Goal: Find specific page/section: Find specific page/section

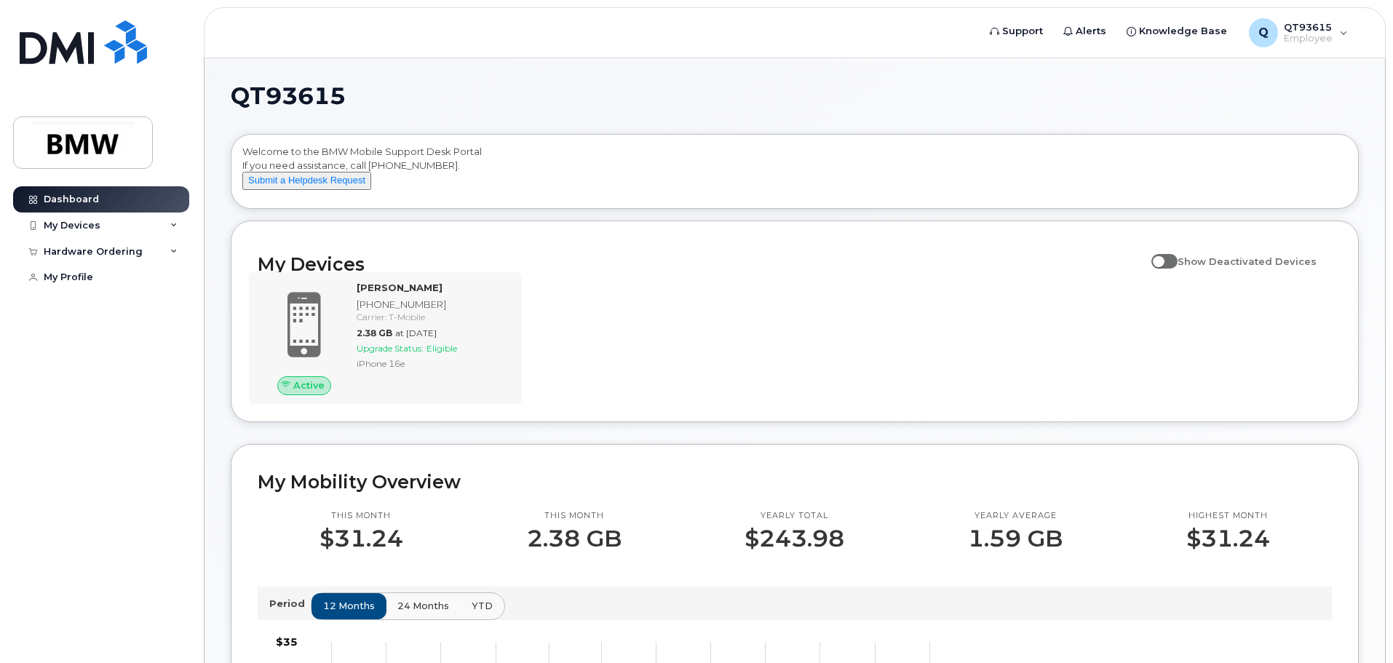
scroll to position [73, 0]
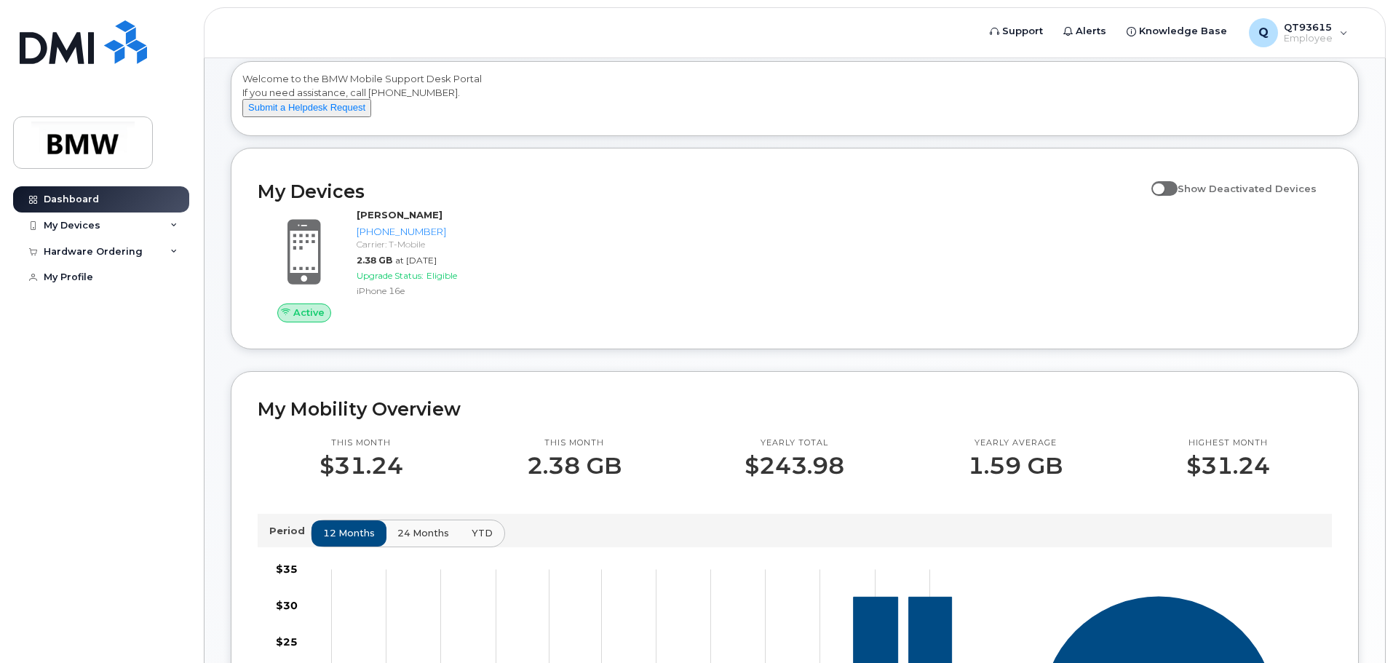
click at [1177, 196] on span at bounding box center [1164, 188] width 26 height 15
click at [1163, 186] on input "Show Deactivated Devices" at bounding box center [1157, 181] width 12 height 12
click at [1167, 196] on span at bounding box center [1164, 188] width 26 height 15
click at [1163, 186] on input "Show Deactivated Devices" at bounding box center [1157, 181] width 12 height 12
checkbox input "false"
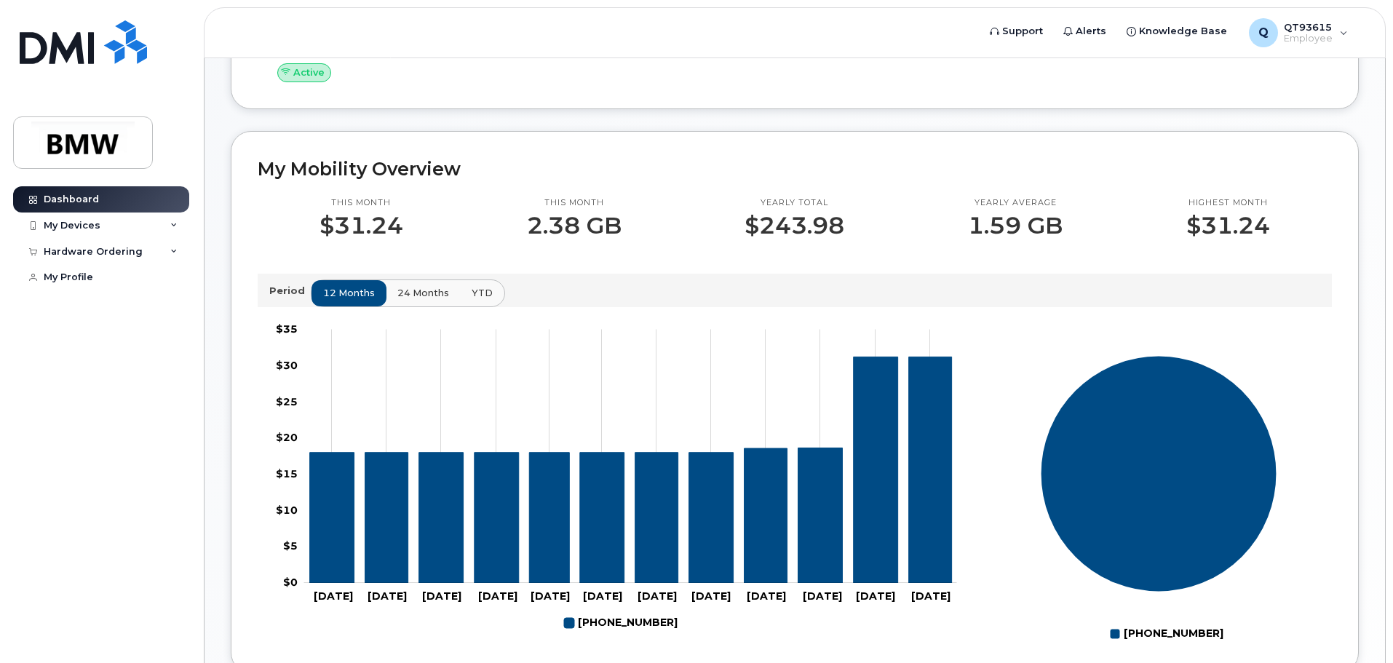
scroll to position [293, 0]
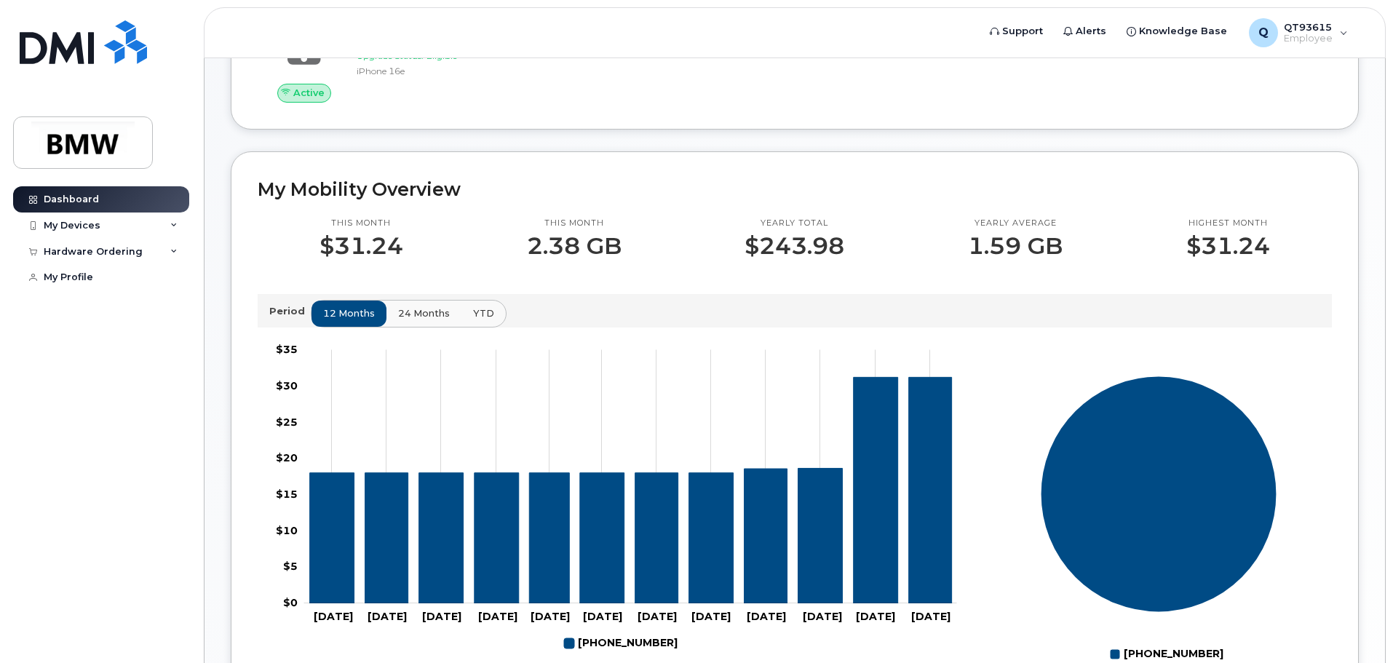
click at [433, 320] on span "24 months" at bounding box center [424, 313] width 52 height 14
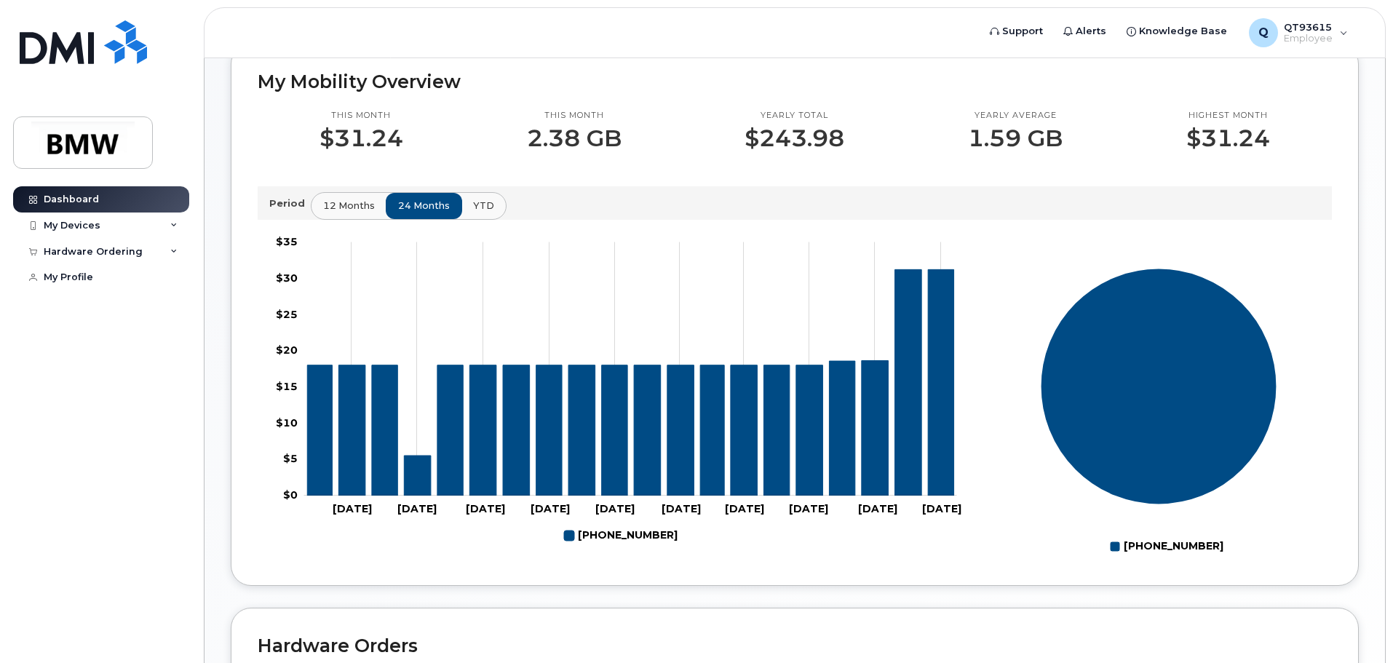
scroll to position [365, 0]
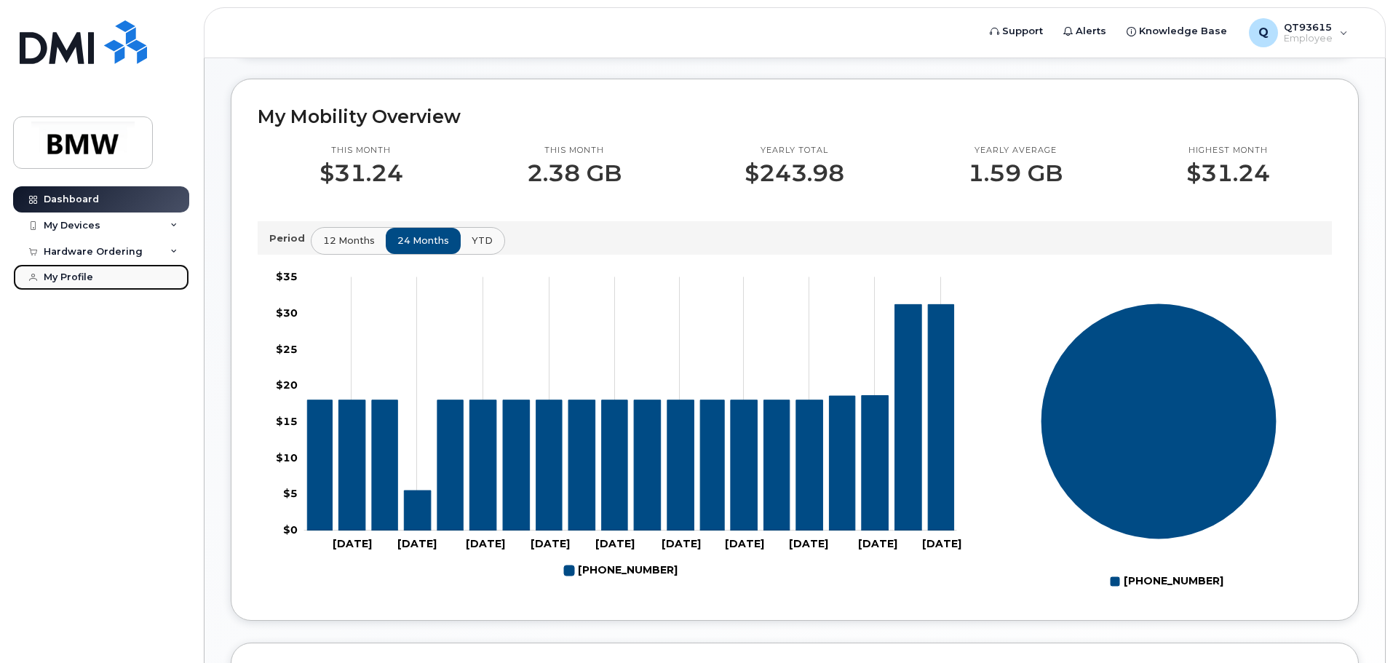
click at [92, 269] on link "My Profile" at bounding box center [101, 277] width 176 height 26
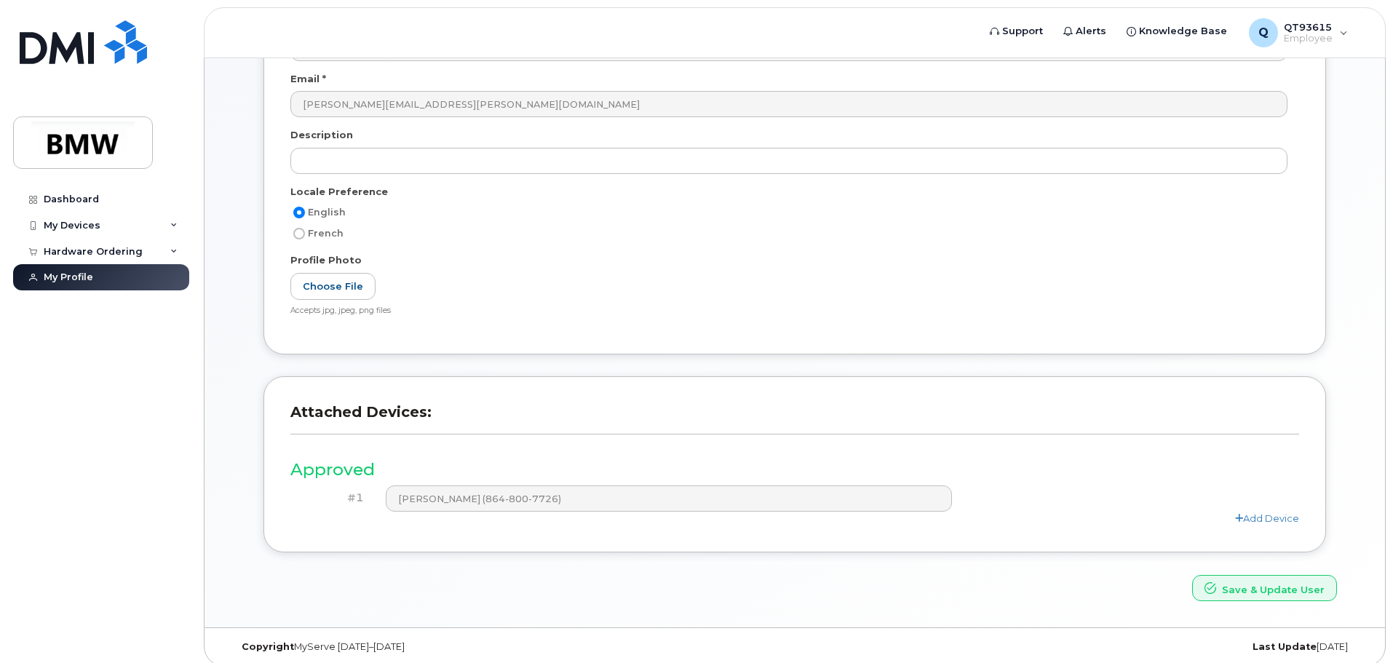
scroll to position [276, 0]
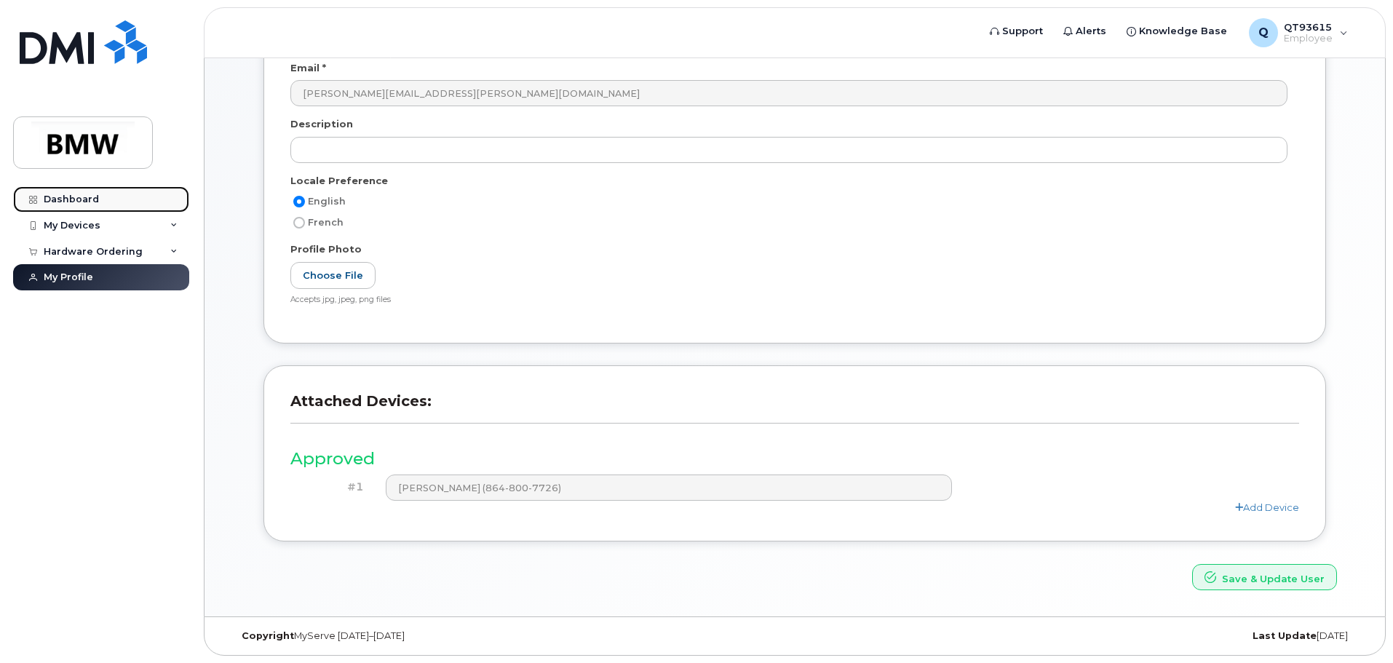
click at [90, 198] on div "Dashboard" at bounding box center [71, 200] width 55 height 12
